Goal: Task Accomplishment & Management: Manage account settings

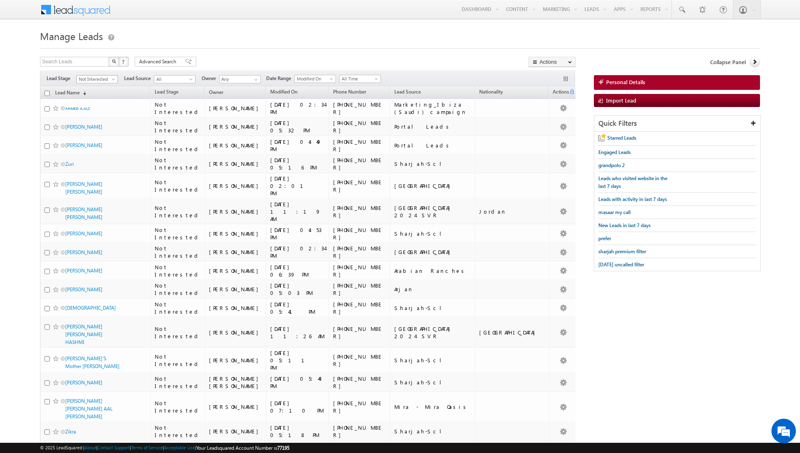
click at [109, 76] on span "Not Interested" at bounding box center [96, 79] width 39 height 7
click at [94, 96] on link "Contact" at bounding box center [97, 94] width 41 height 7
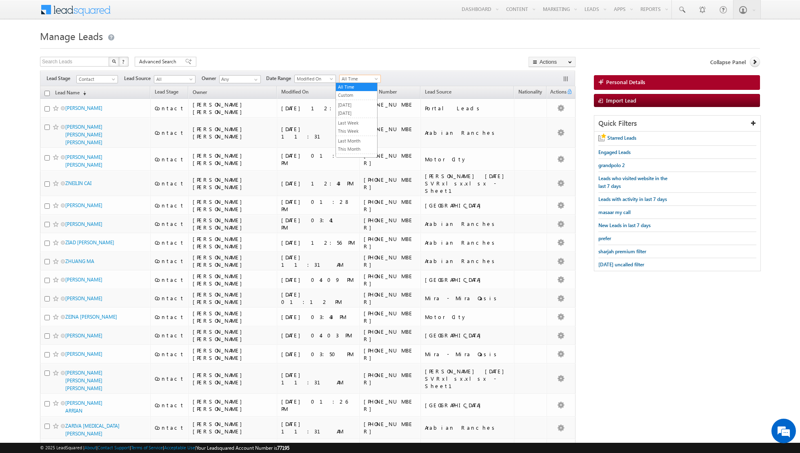
click at [361, 78] on span "All Time" at bounding box center [359, 78] width 39 height 7
click at [347, 113] on link "[DATE]" at bounding box center [356, 112] width 41 height 7
click at [247, 77] on input "Any" at bounding box center [240, 79] width 42 height 8
click at [234, 101] on link "[PERSON_NAME] [EMAIL_ADDRESS][PERSON_NAME][DOMAIN_NAME]" at bounding box center [260, 105] width 82 height 16
type input "[PERSON_NAME]"
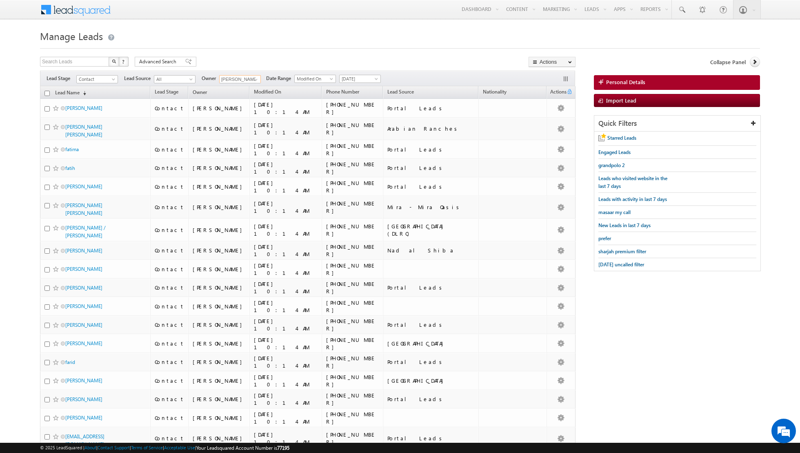
click at [47, 91] on input "checkbox" at bounding box center [47, 93] width 5 height 5
checkbox input "true"
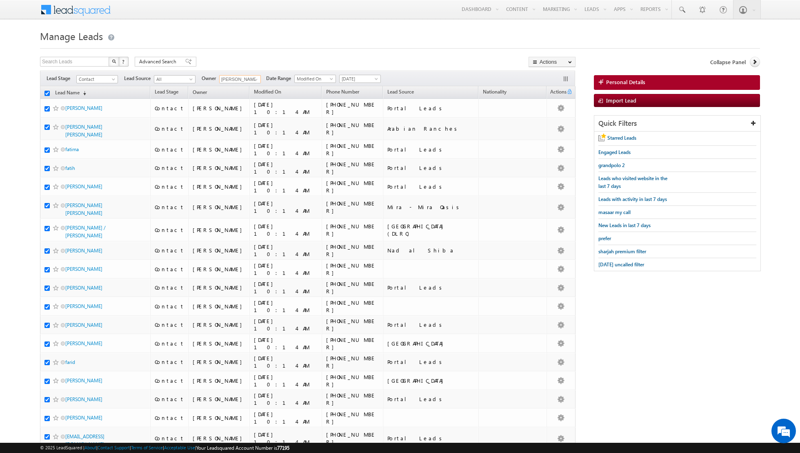
checkbox input "true"
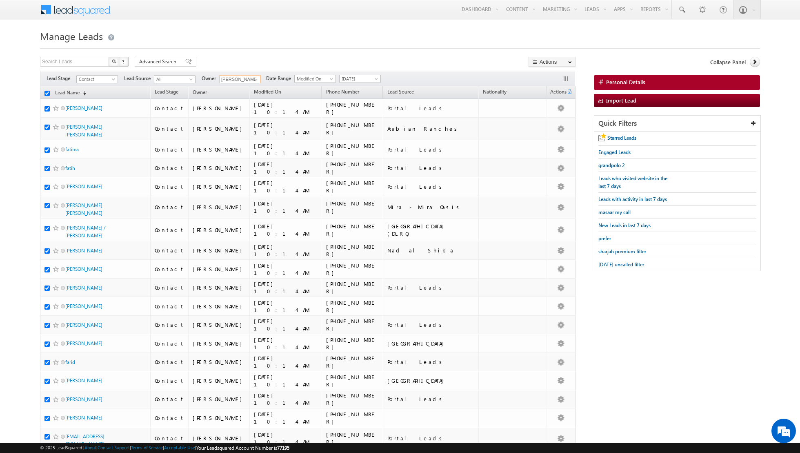
checkbox input "true"
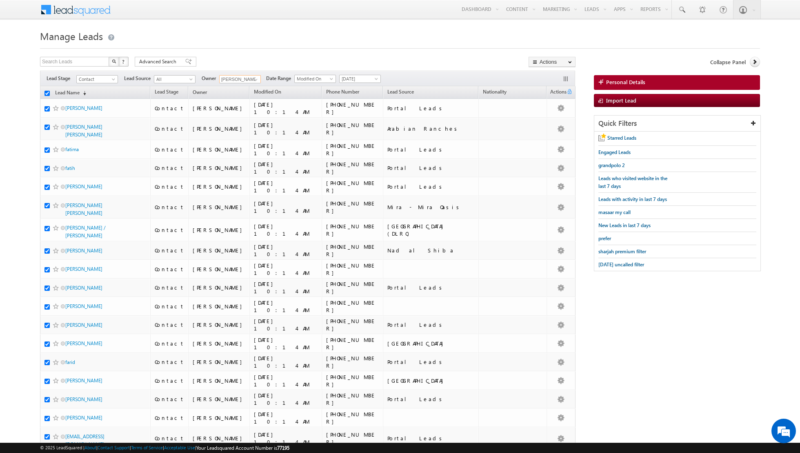
checkbox input "true"
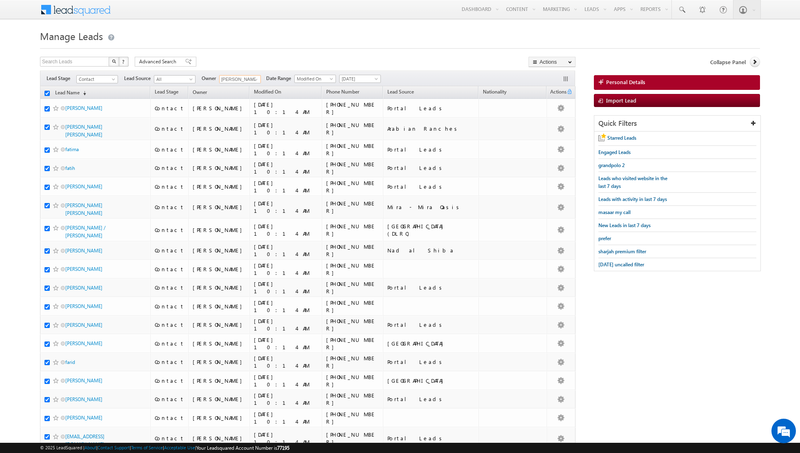
checkbox input "true"
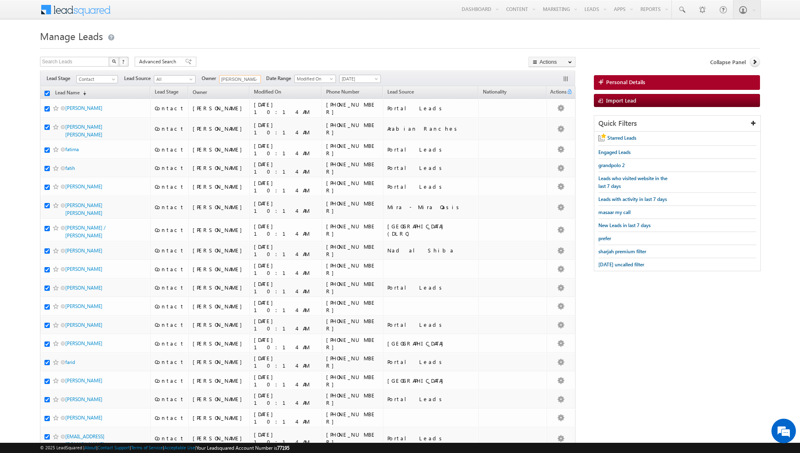
checkbox input "true"
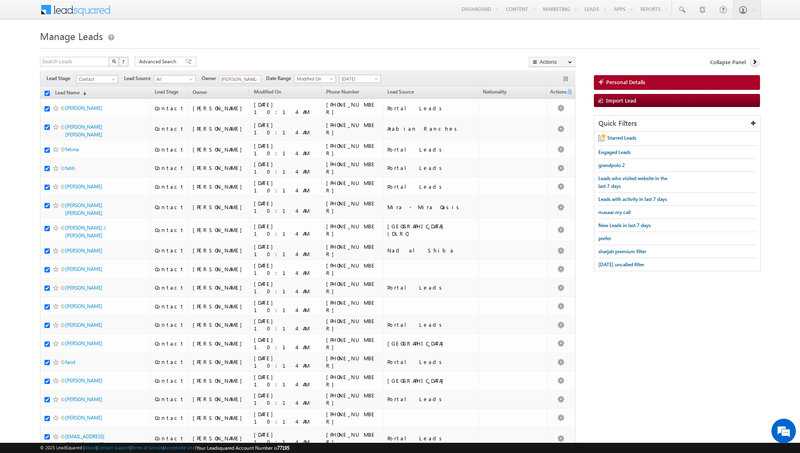
checkbox input "true"
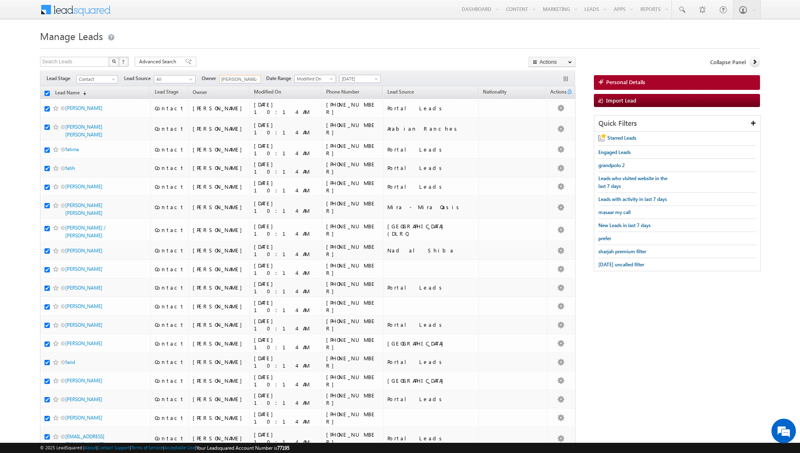
checkbox input "true"
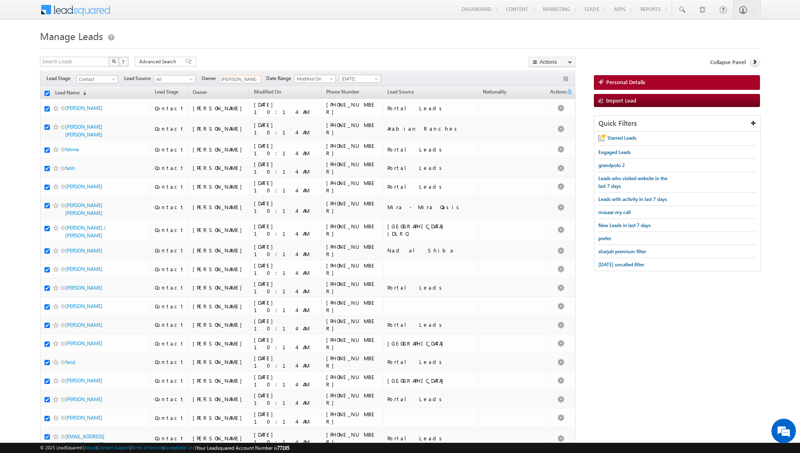
checkbox input "true"
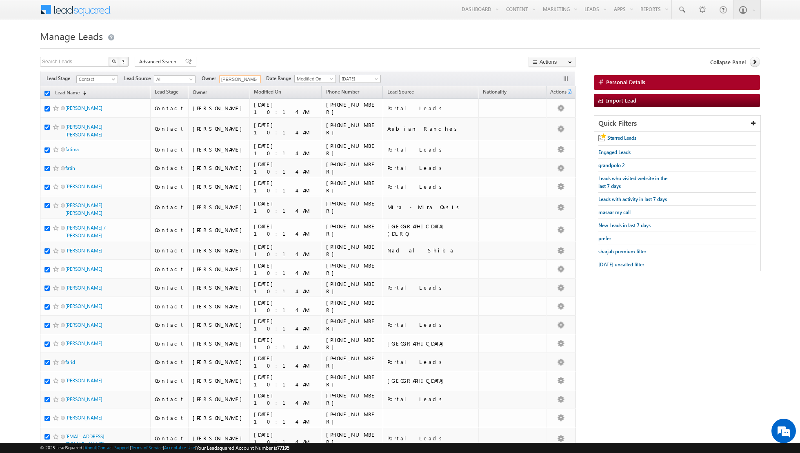
checkbox input "true"
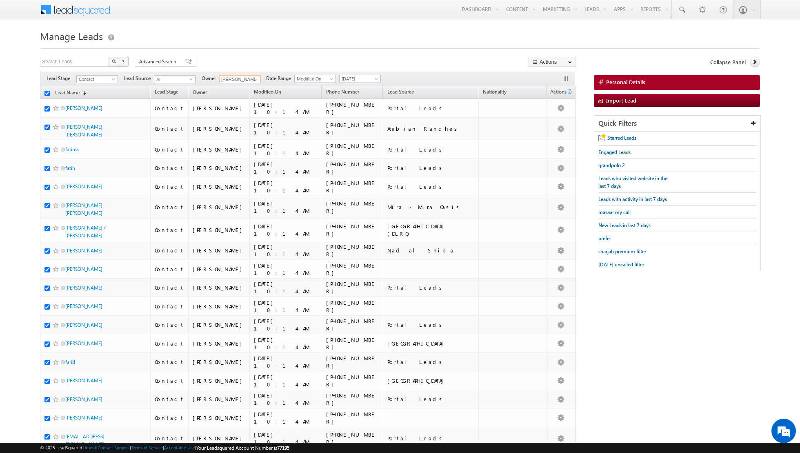
checkbox input "true"
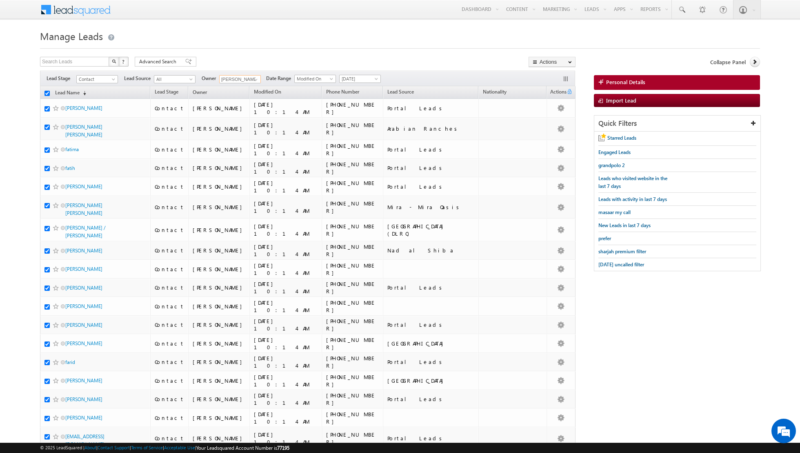
checkbox input "true"
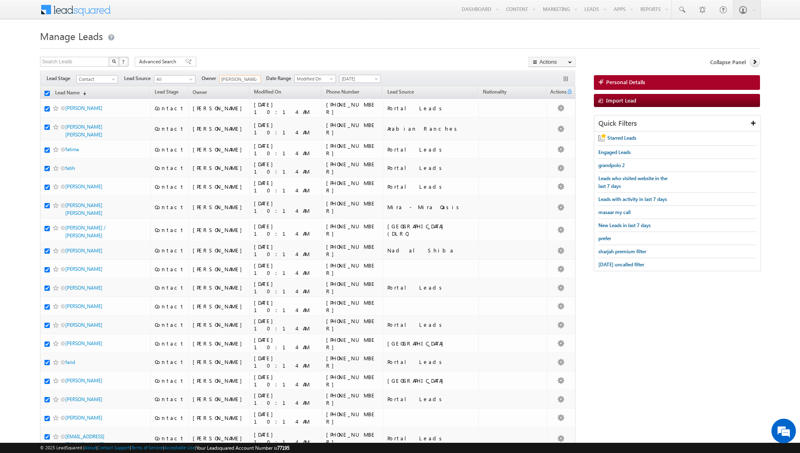
checkbox input "true"
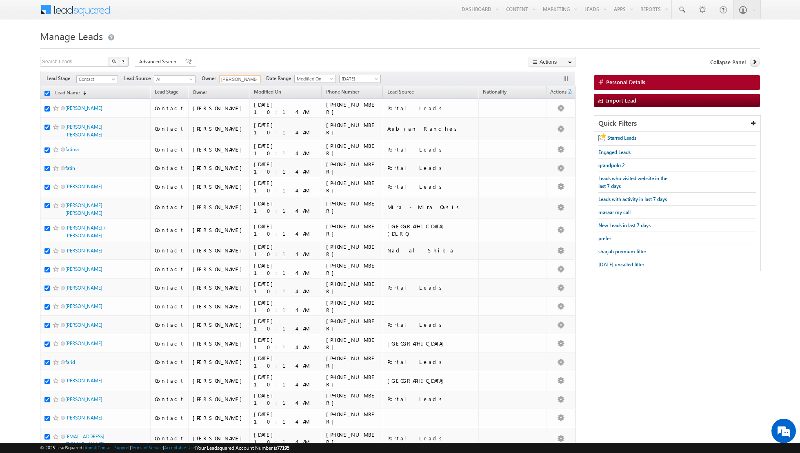
checkbox input "true"
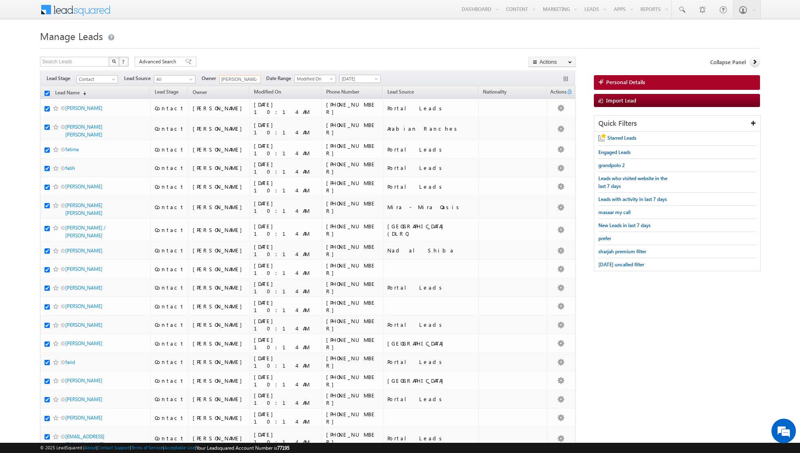
checkbox input "true"
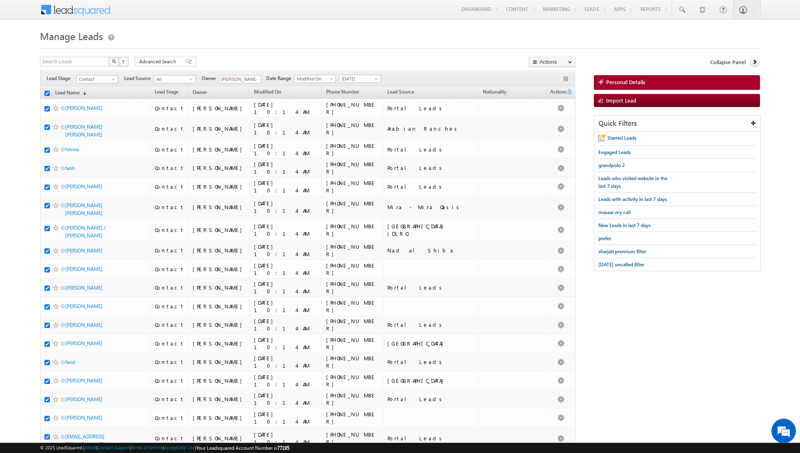
checkbox input "true"
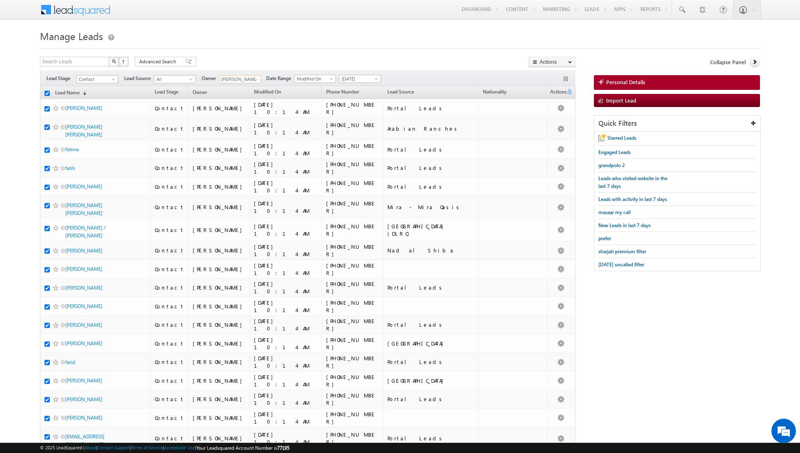
checkbox input "true"
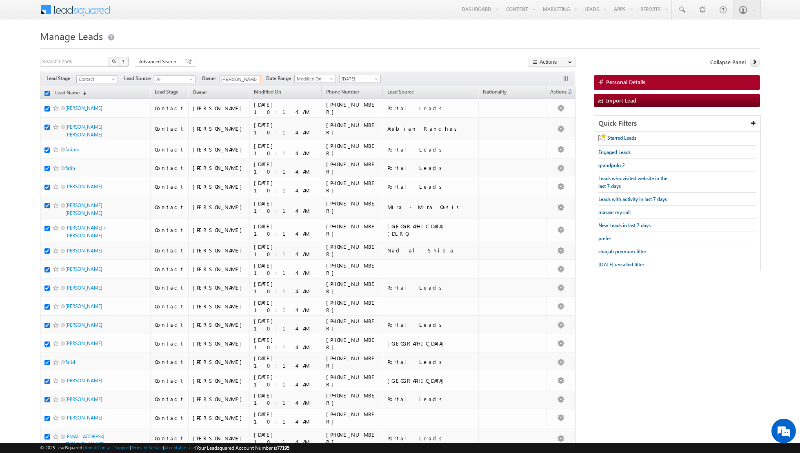
checkbox input "true"
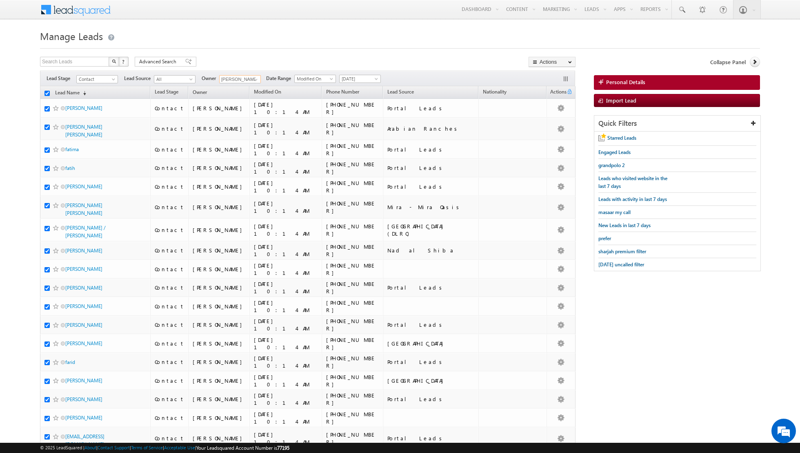
checkbox input "true"
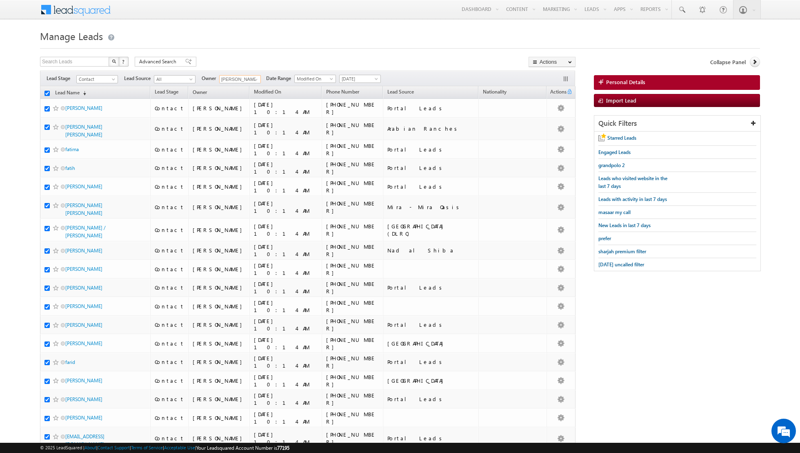
checkbox input "true"
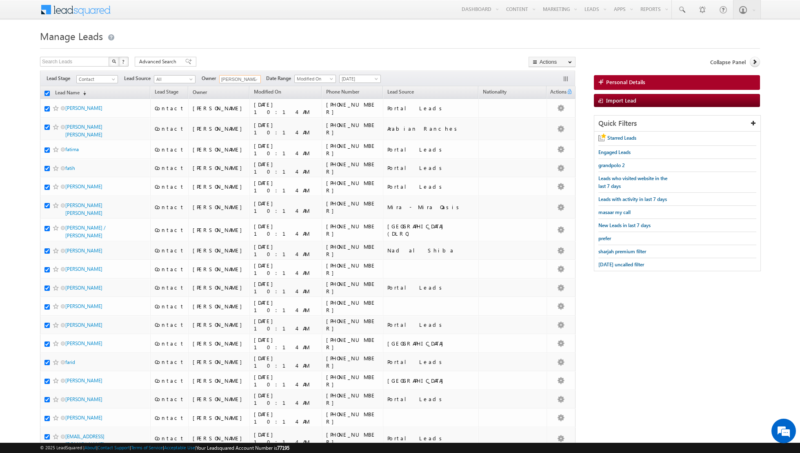
checkbox input "true"
type input "[PERSON_NAME]"
click at [548, 134] on link "Change Owner" at bounding box center [552, 132] width 46 height 10
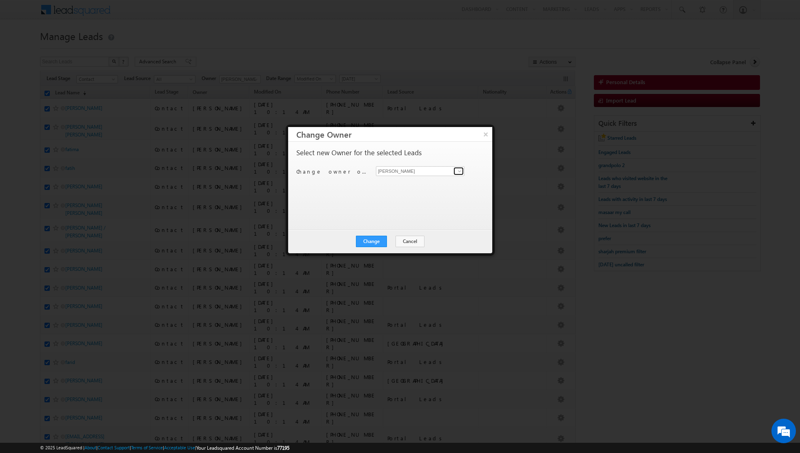
click at [455, 170] on link at bounding box center [459, 171] width 10 height 8
click at [395, 218] on link "[PERSON_NAME] [EMAIL_ADDRESS][PERSON_NAME][DOMAIN_NAME]" at bounding box center [420, 221] width 89 height 16
type input "[PERSON_NAME]"
click at [367, 242] on button "Change" at bounding box center [371, 241] width 31 height 11
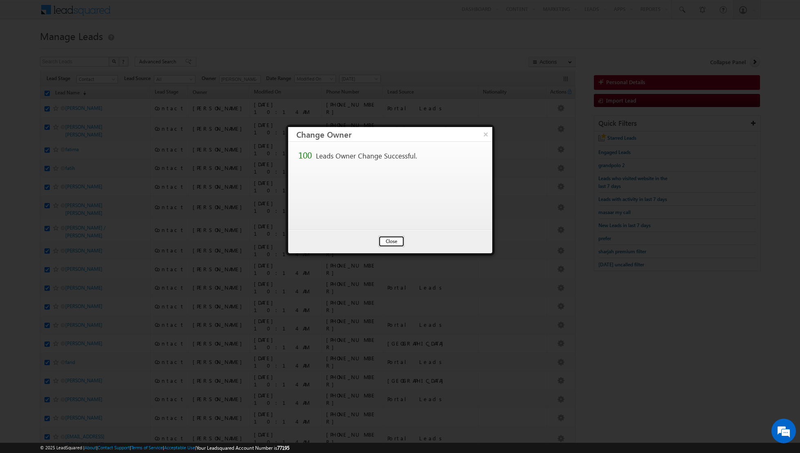
click at [392, 241] on button "Close" at bounding box center [392, 241] width 26 height 11
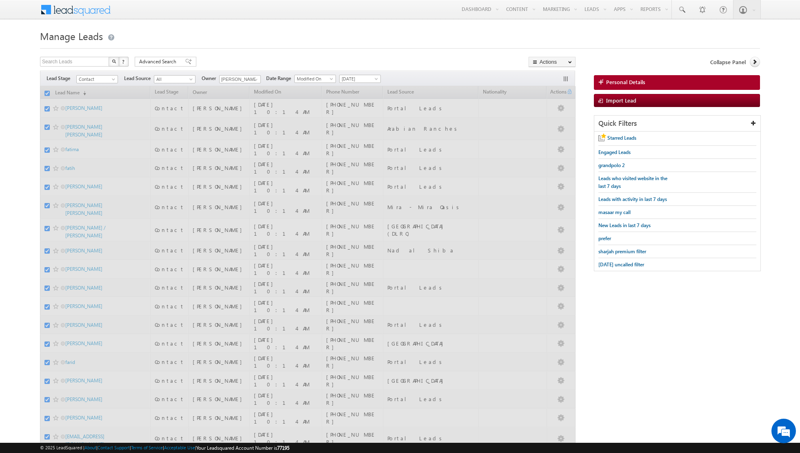
checkbox input "false"
